Goal: Contribute content: Add original content to the website for others to see

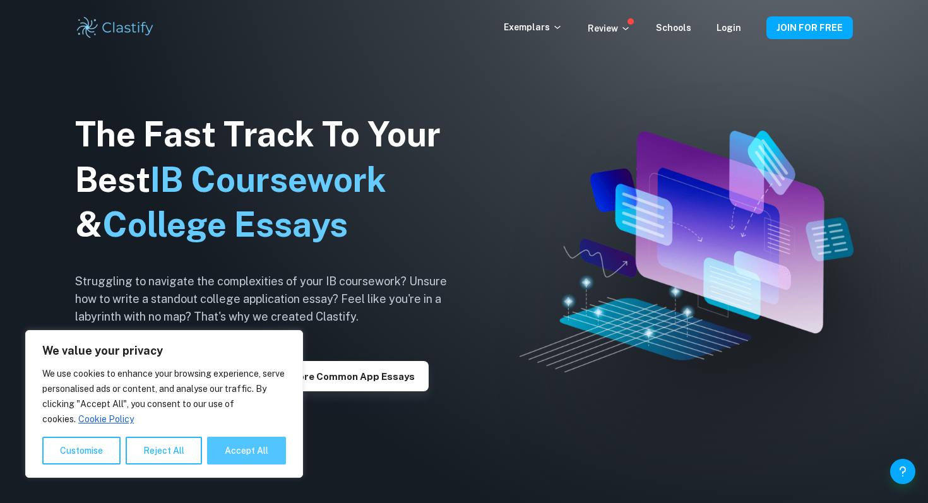
click at [263, 446] on button "Accept All" at bounding box center [246, 451] width 79 height 28
checkbox input "true"
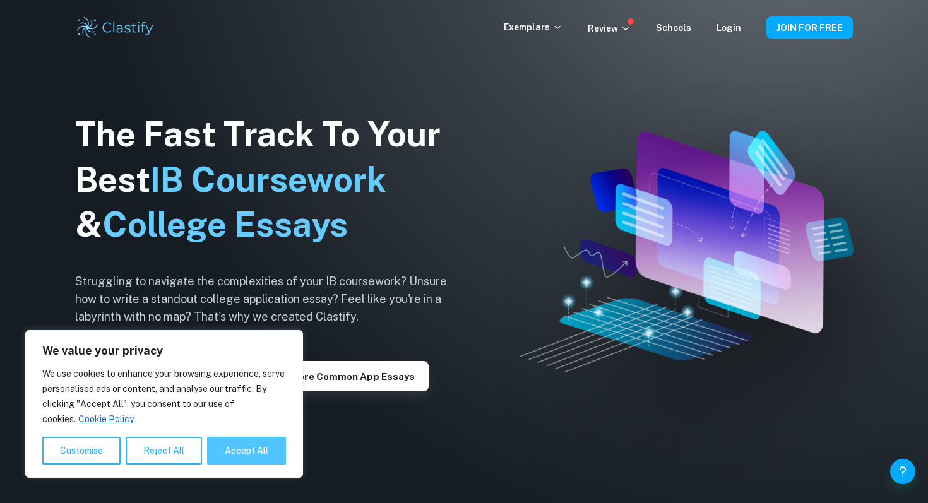
checkbox input "true"
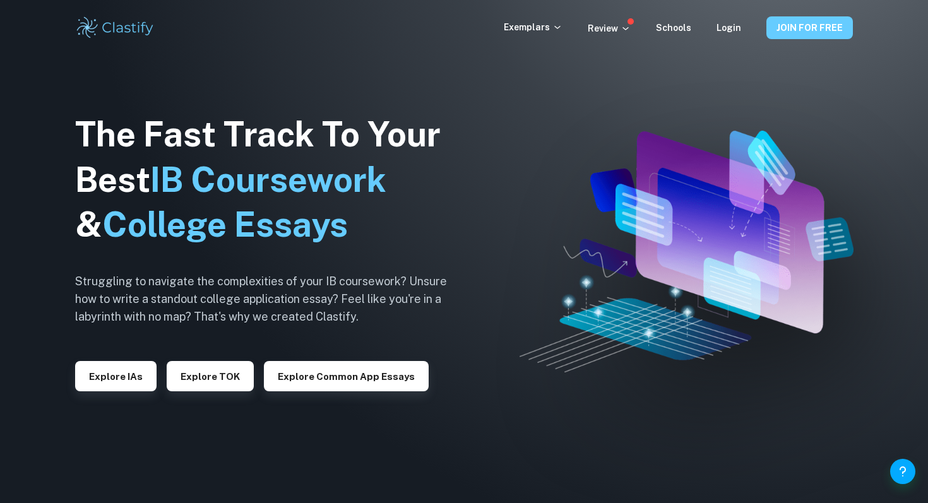
click at [822, 35] on button "JOIN FOR FREE" at bounding box center [810, 27] width 87 height 23
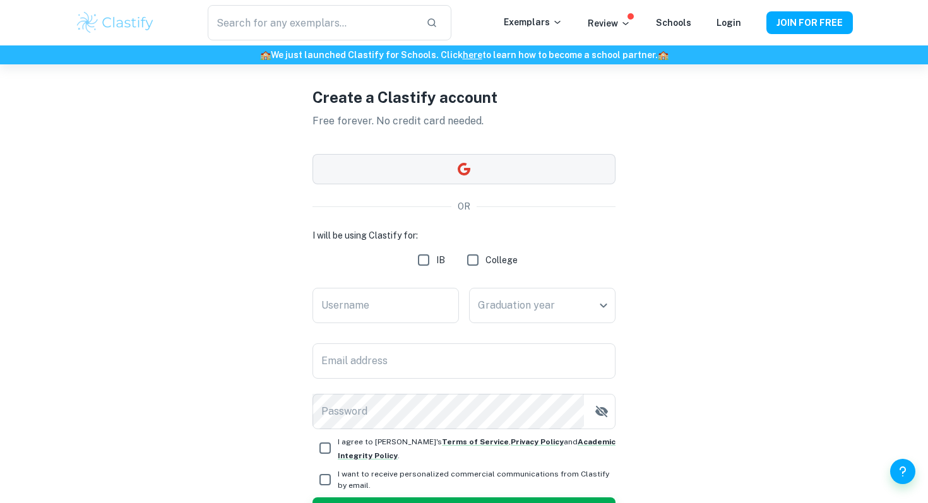
scroll to position [35, 0]
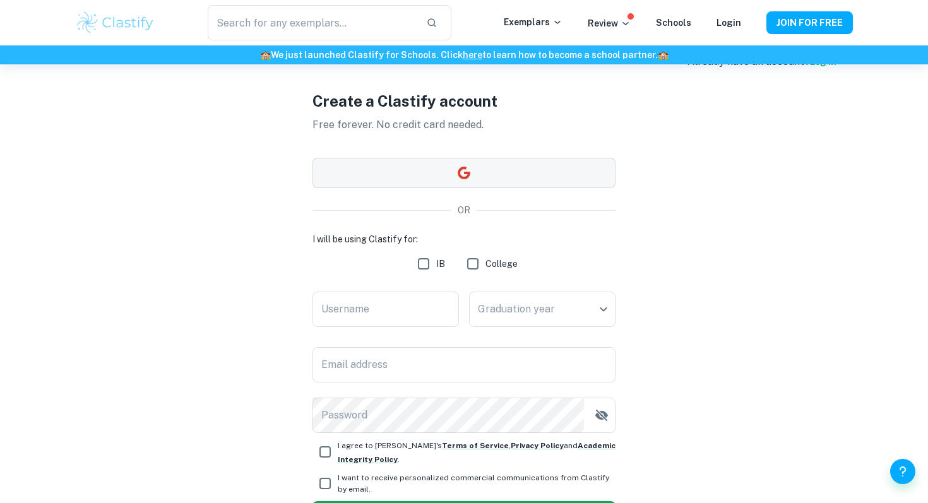
click at [545, 173] on button "button" at bounding box center [464, 173] width 303 height 30
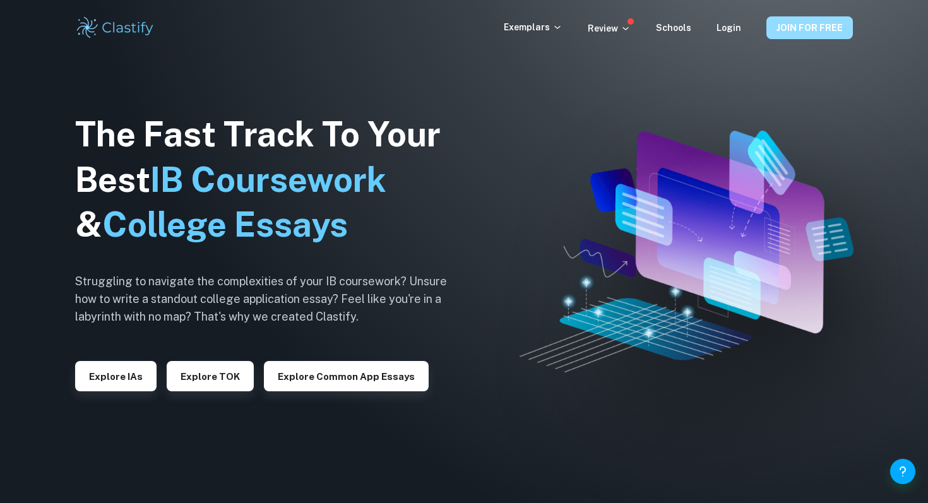
click at [842, 32] on button "JOIN FOR FREE" at bounding box center [810, 27] width 87 height 23
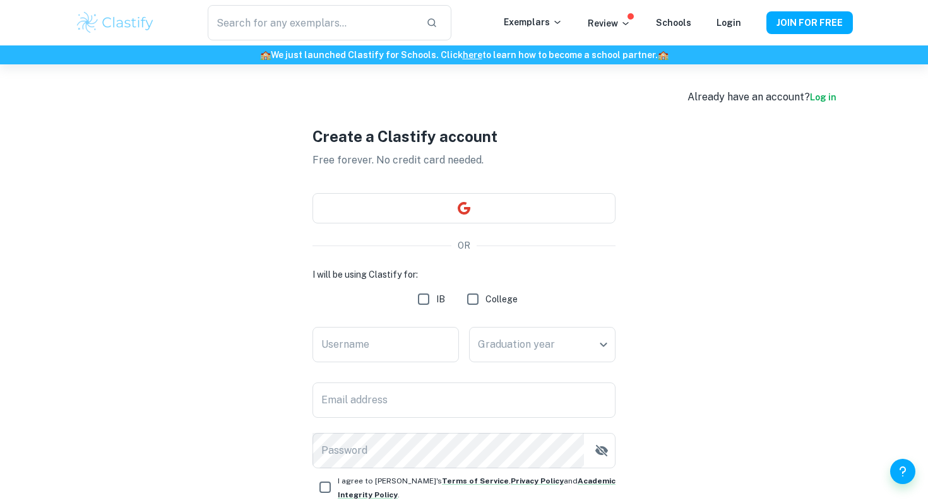
click at [829, 97] on link "Log in" at bounding box center [823, 97] width 27 height 10
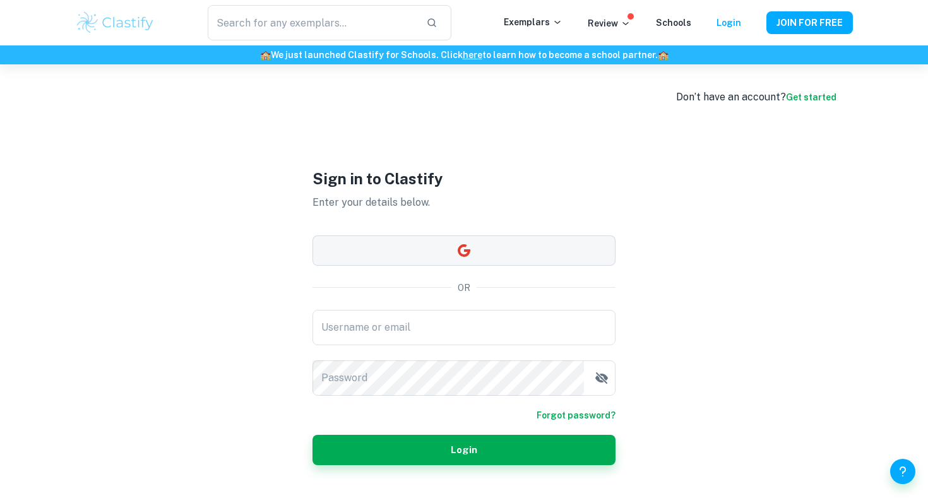
click at [515, 253] on button "button" at bounding box center [464, 251] width 303 height 30
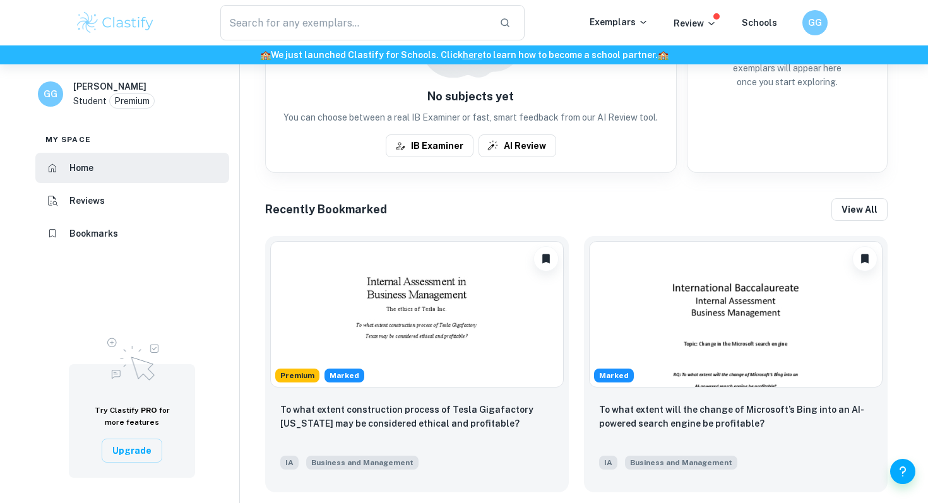
scroll to position [417, 0]
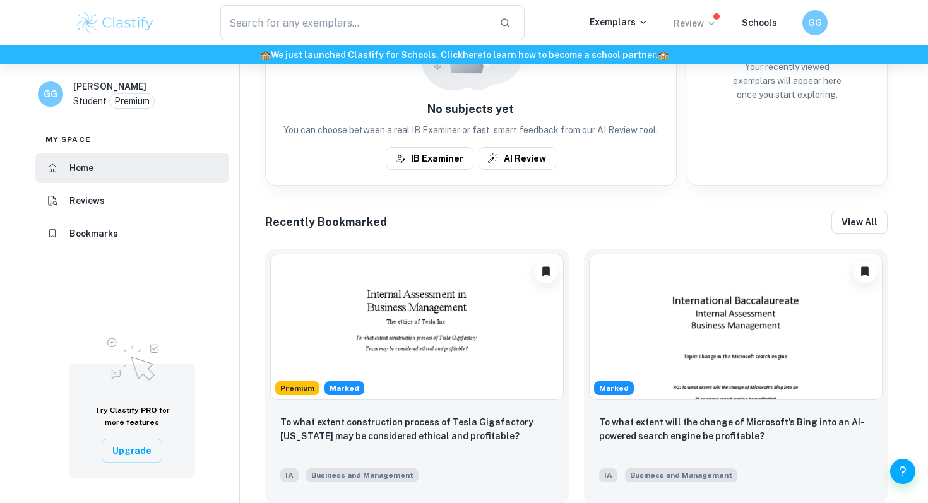
click at [711, 21] on icon at bounding box center [712, 23] width 10 height 10
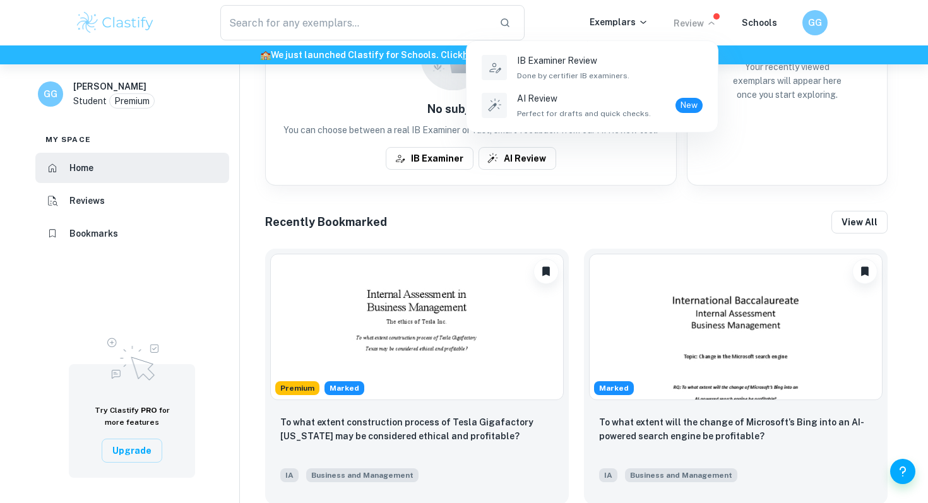
click at [616, 18] on div at bounding box center [464, 251] width 928 height 503
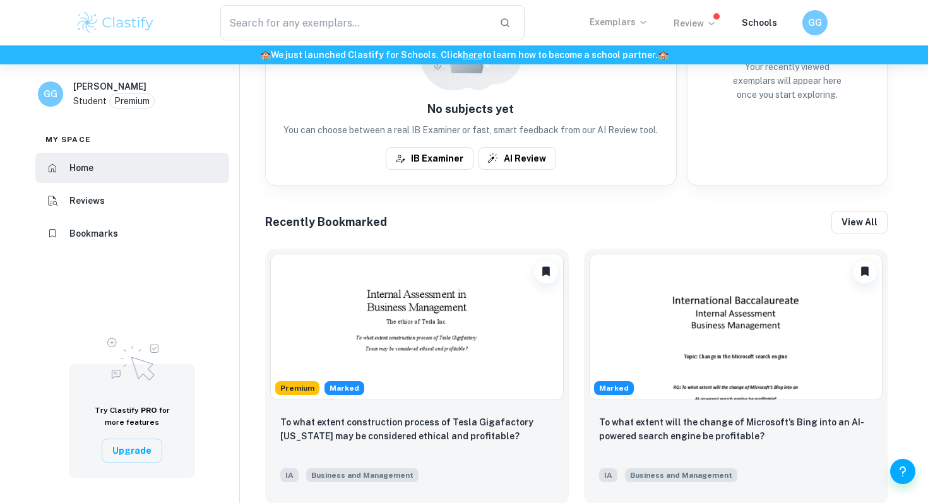
click at [627, 23] on p "Exemplars" at bounding box center [619, 22] width 59 height 14
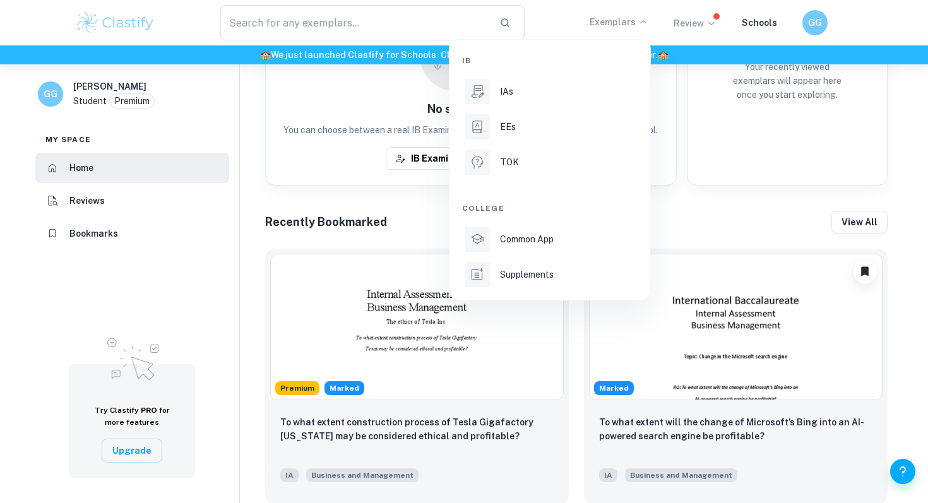
click at [753, 189] on div at bounding box center [464, 251] width 928 height 503
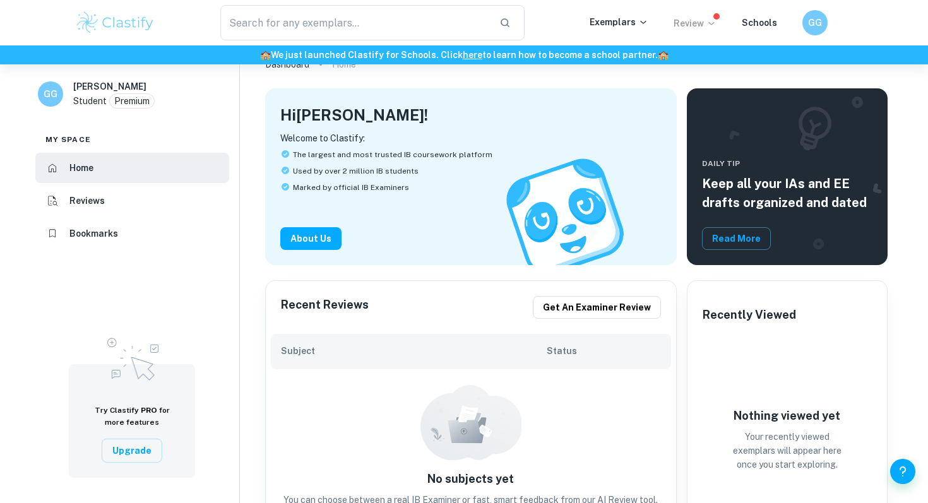
scroll to position [51, 0]
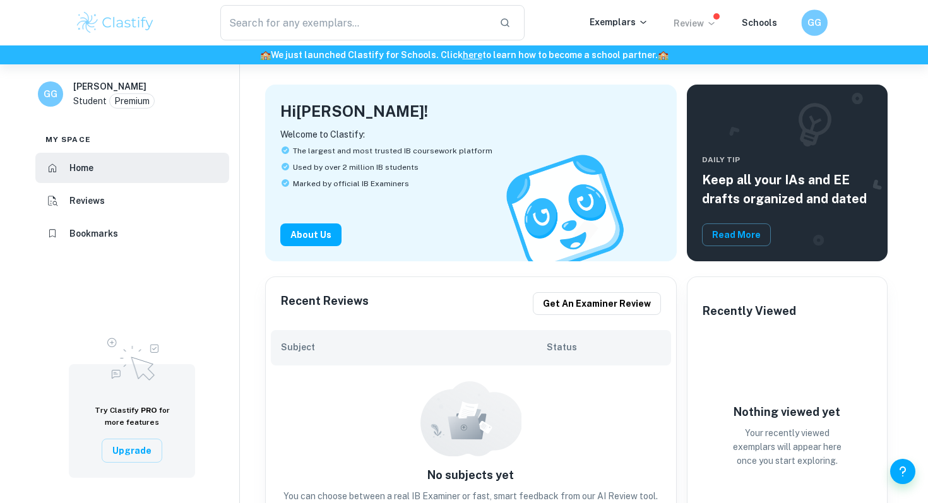
click at [813, 20] on h6 "GG" at bounding box center [814, 23] width 15 height 15
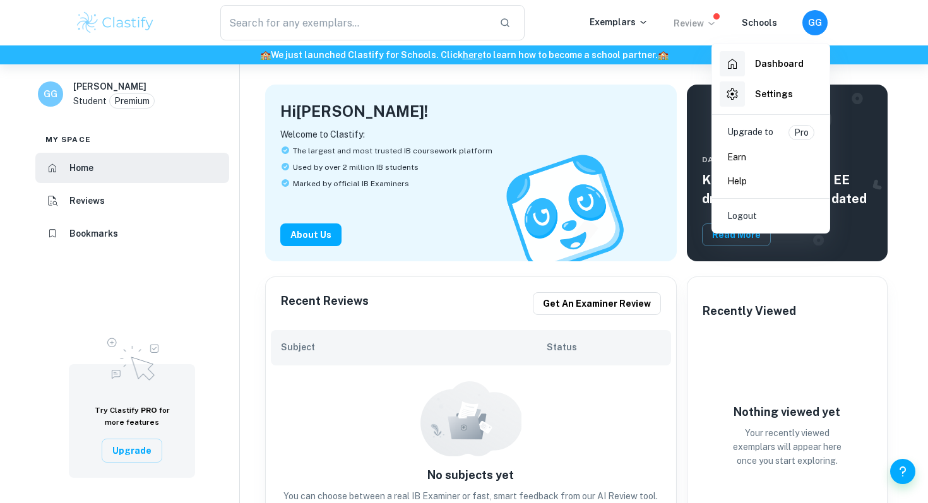
click at [755, 158] on li "Earn" at bounding box center [770, 157] width 107 height 24
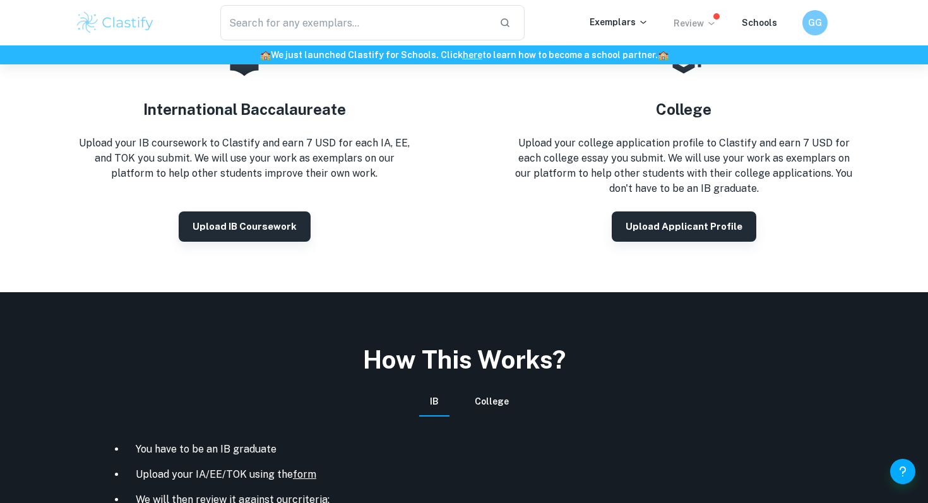
scroll to position [269, 0]
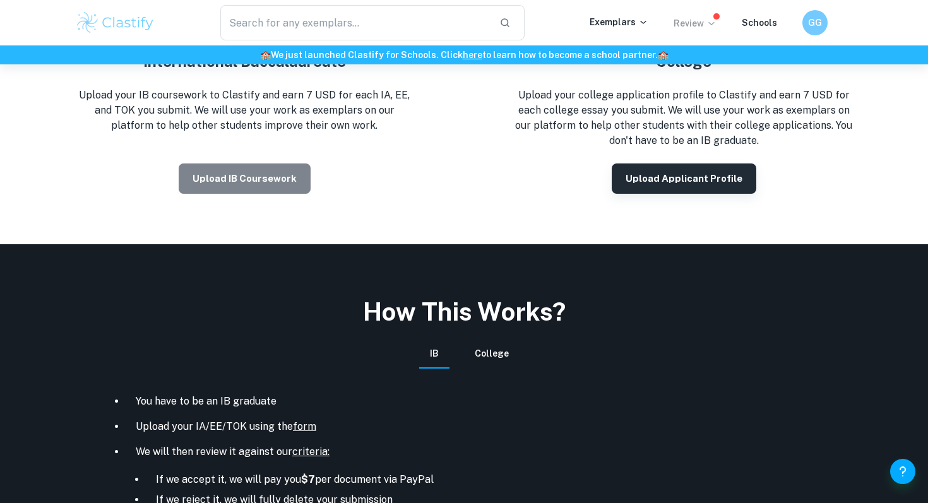
click at [291, 178] on button "Upload IB coursework" at bounding box center [245, 179] width 132 height 30
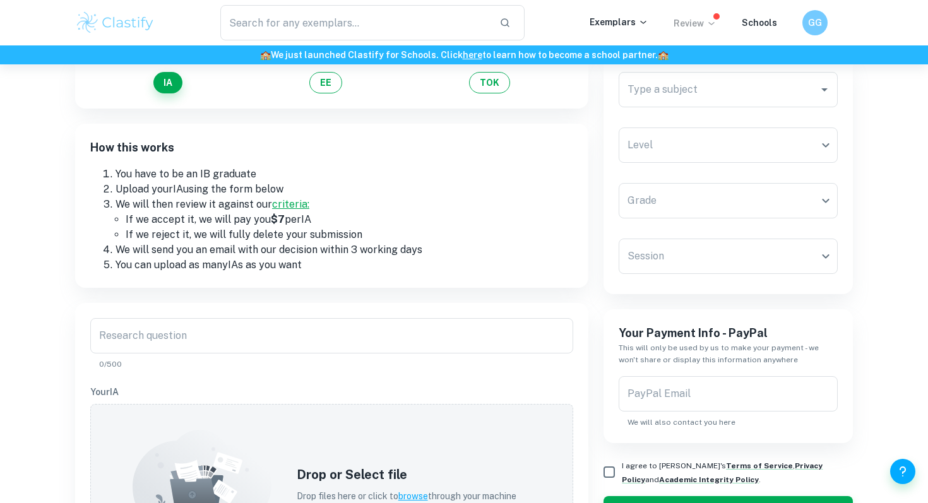
scroll to position [104, 0]
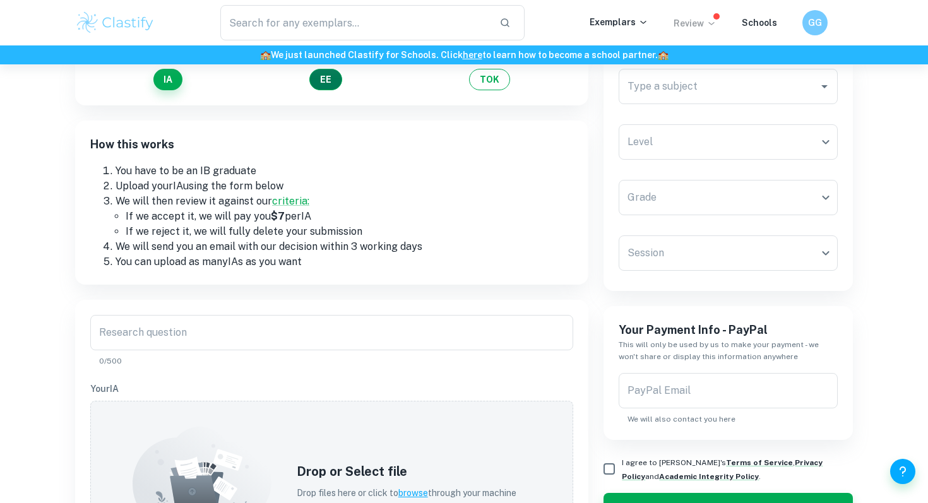
click at [327, 87] on button "EE" at bounding box center [325, 79] width 33 height 21
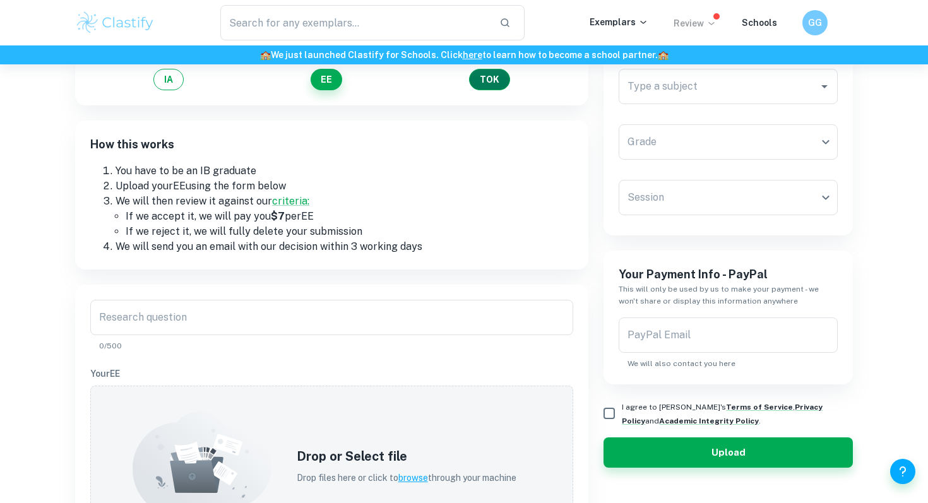
click at [497, 79] on button "TOK" at bounding box center [489, 79] width 41 height 21
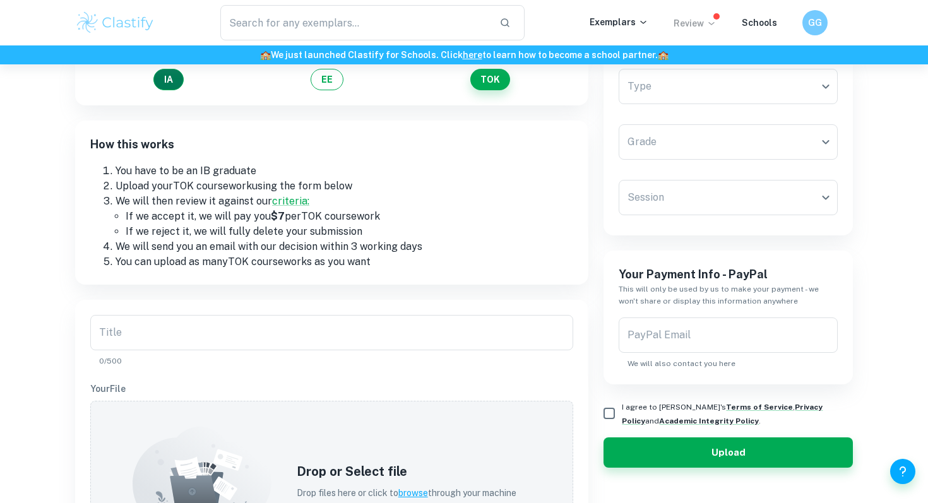
click at [162, 78] on button "IA" at bounding box center [168, 79] width 30 height 21
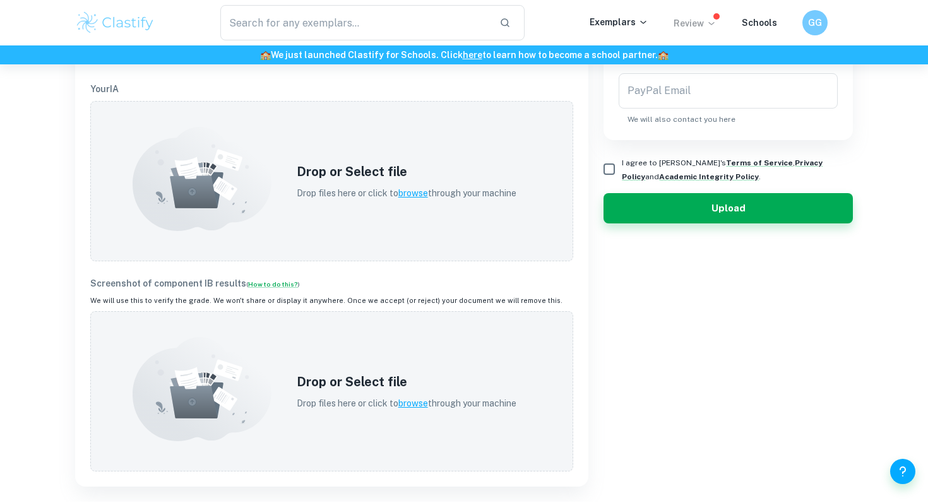
scroll to position [404, 0]
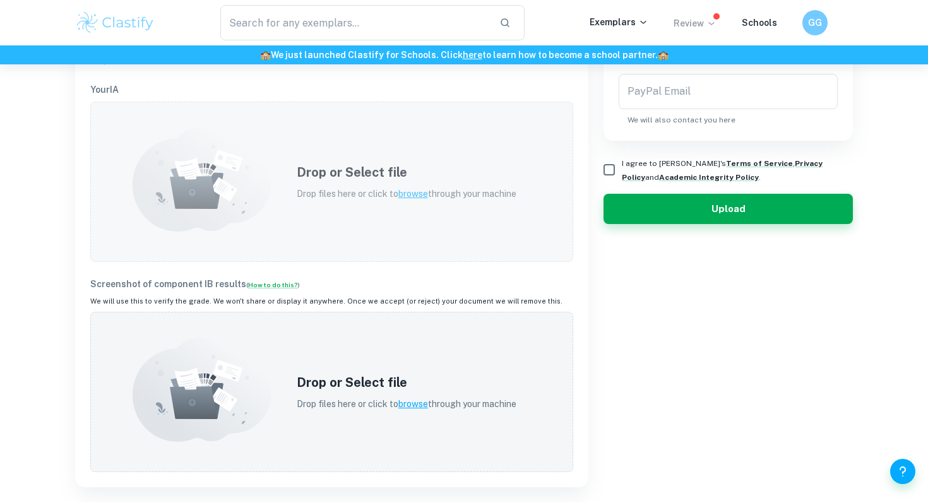
click at [410, 184] on div "Drop or Select file Drop files here or click to browse through your machine" at bounding box center [407, 182] width 250 height 68
